Goal: Find specific page/section

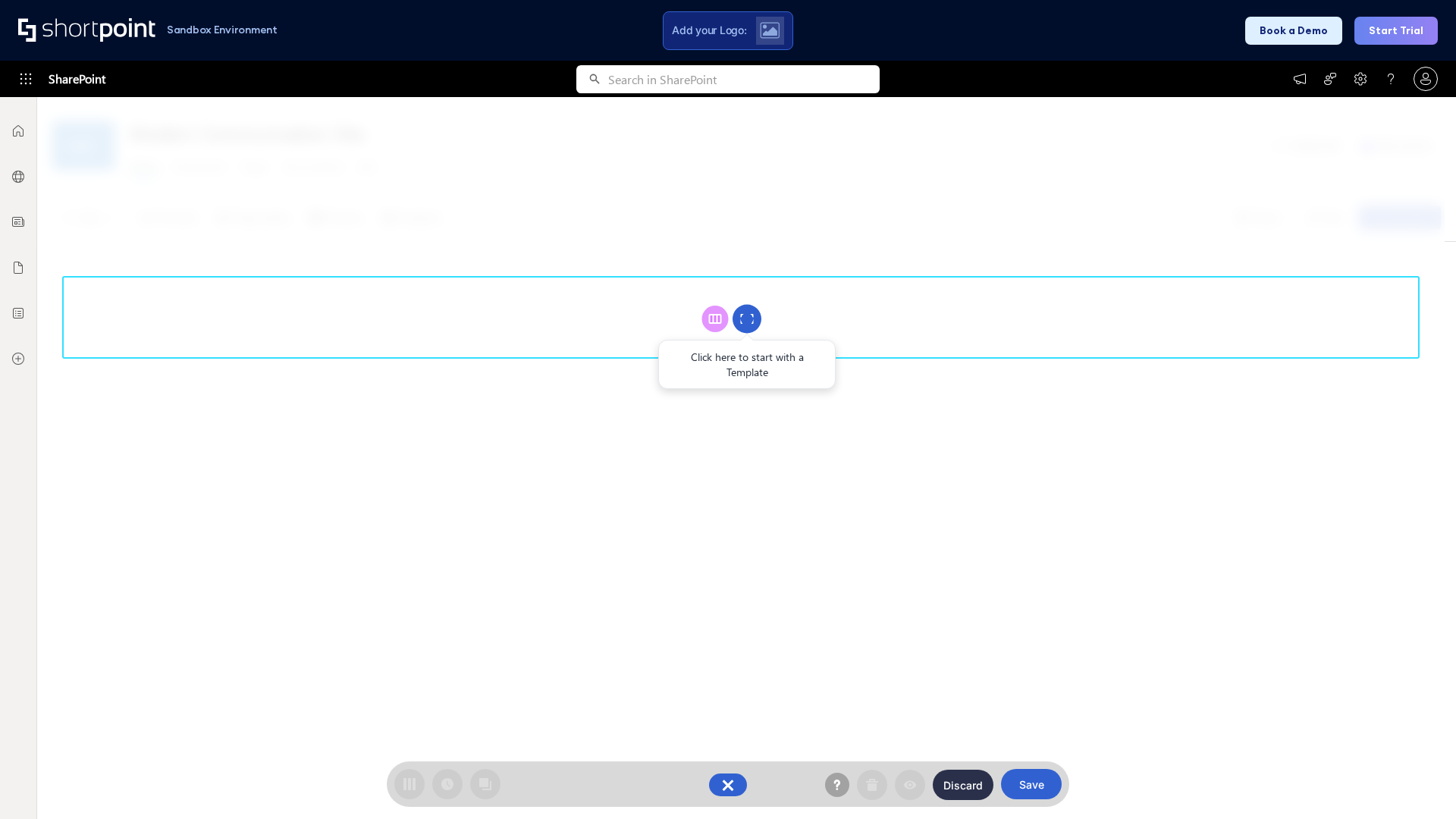
click at [747, 319] on circle at bounding box center [747, 319] width 29 height 29
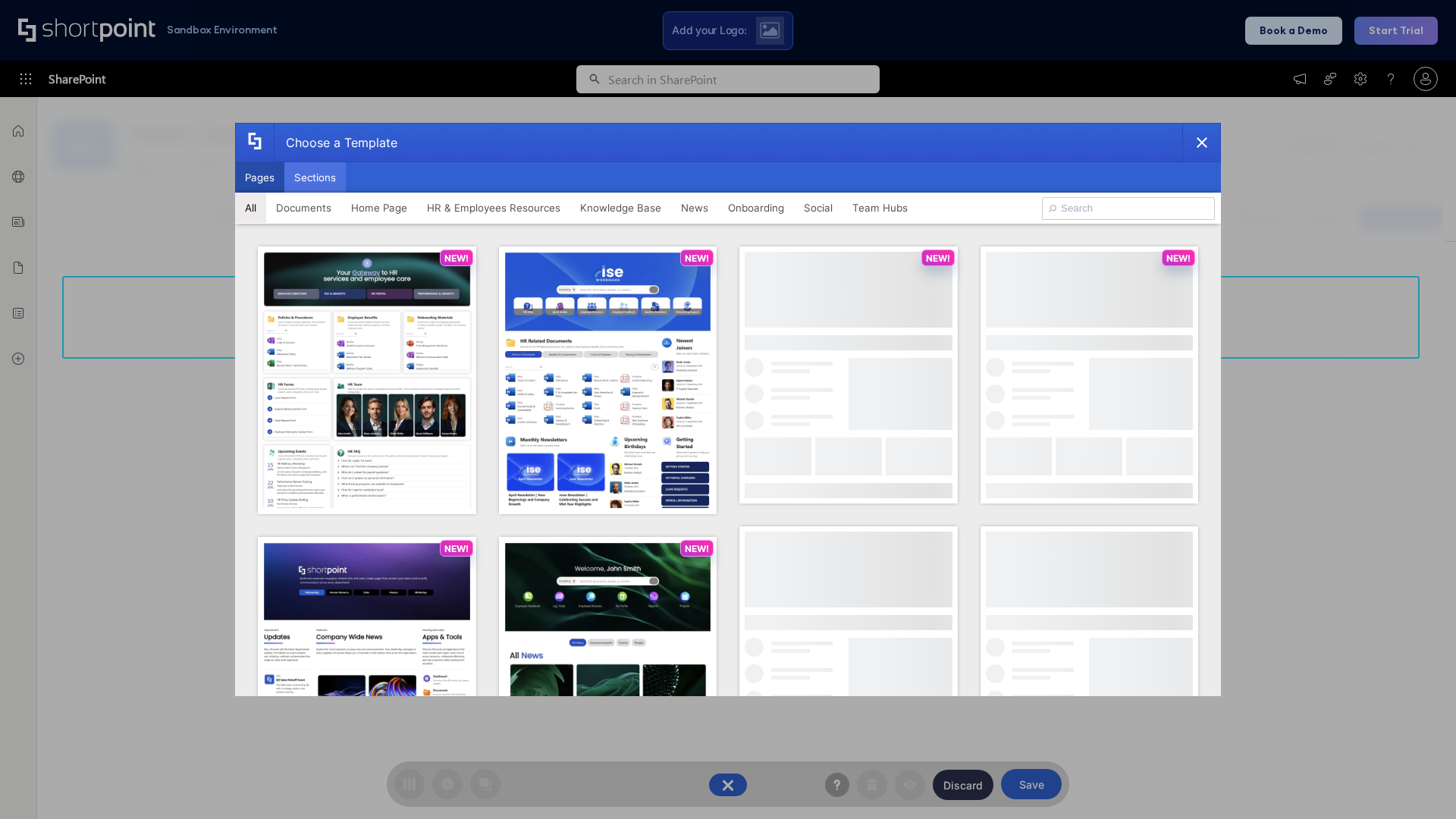
click at [315, 178] on button "Sections" at bounding box center [315, 178] width 61 height 31
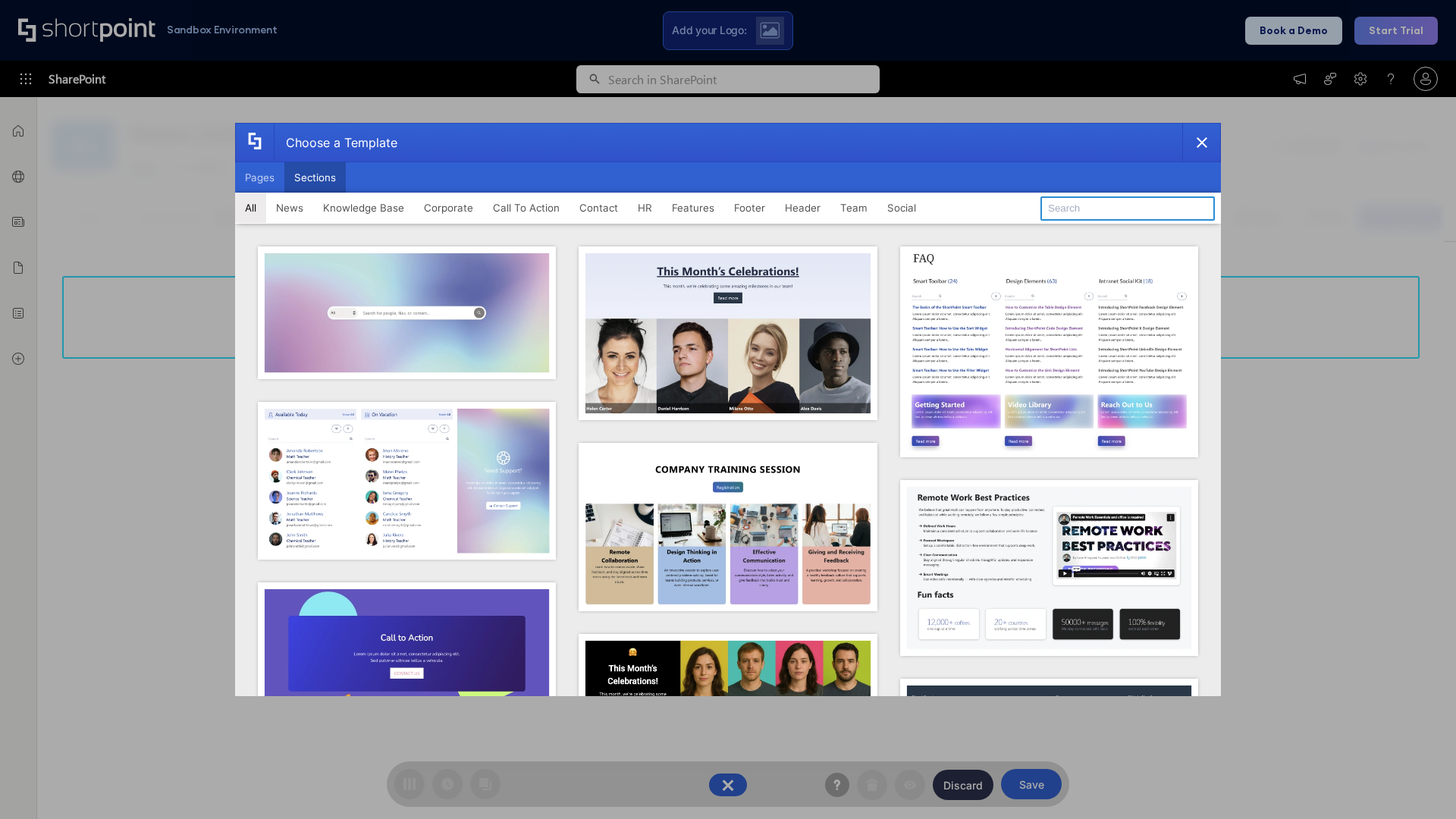
type input "Company News"
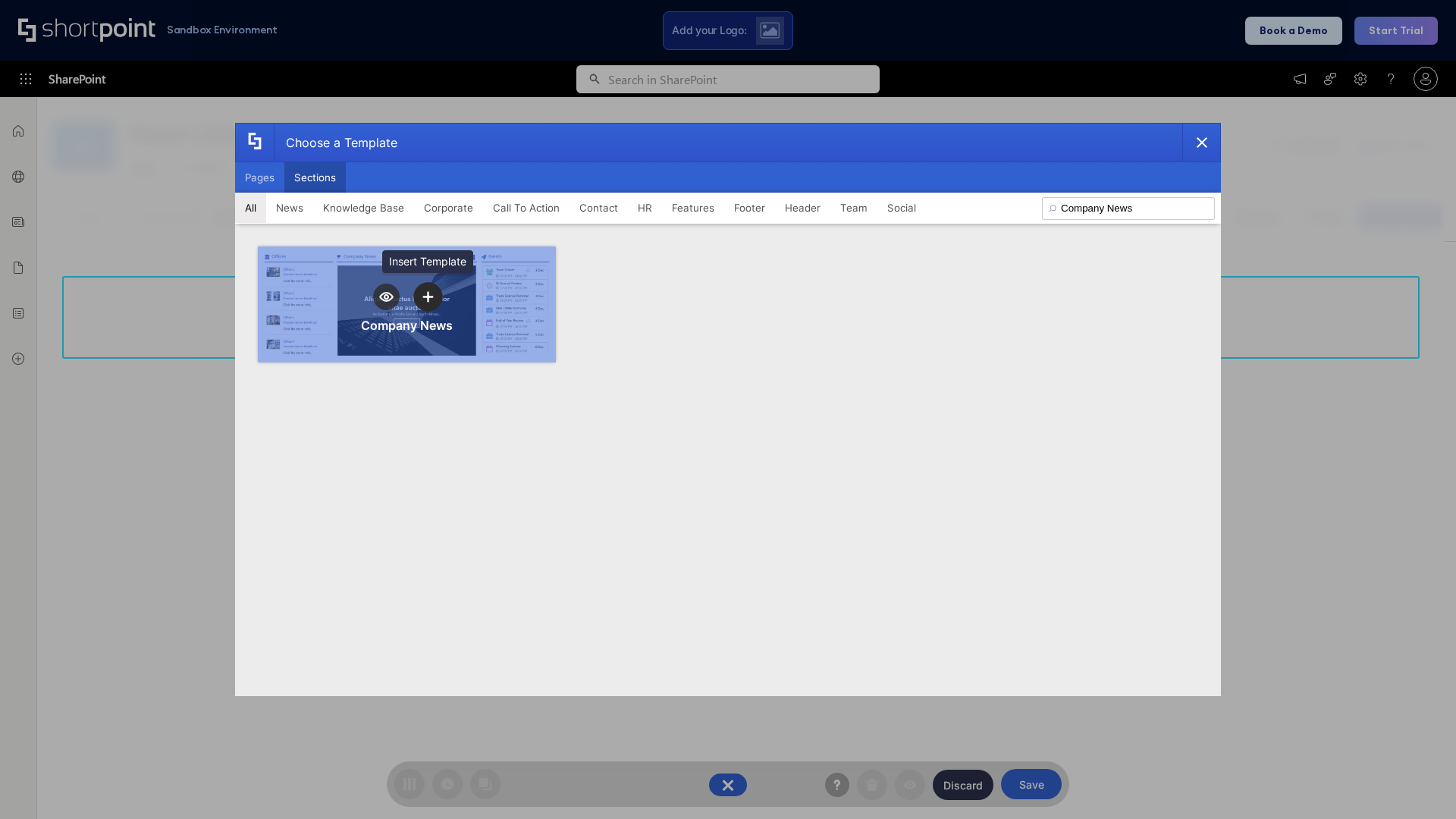
click at [428, 297] on icon "template selector" at bounding box center [428, 296] width 10 height 10
